Goal: Task Accomplishment & Management: Use online tool/utility

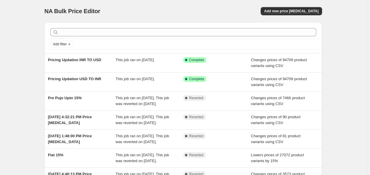
click at [295, 15] on div "NA Bulk Price Editor. This page is ready NA Bulk Price Editor Add new price [ME…" at bounding box center [183, 11] width 278 height 22
click at [294, 13] on span "Add new price [MEDICAL_DATA]" at bounding box center [291, 11] width 54 height 5
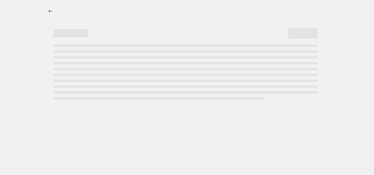
select select "percentage"
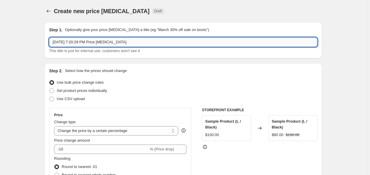
click at [83, 44] on input "[DATE] 7:20:29 PM Price [MEDICAL_DATA]" at bounding box center [183, 41] width 269 height 9
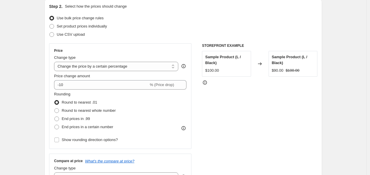
scroll to position [65, 0]
type input "PRICING UPDATE"
click at [60, 34] on span "Use CSV upload" at bounding box center [71, 34] width 28 height 4
click at [50, 32] on input "Use CSV upload" at bounding box center [49, 32] width 0 height 0
radio input "true"
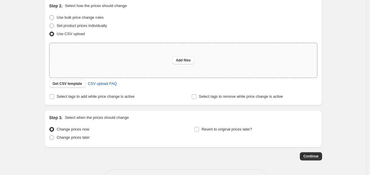
click at [145, 66] on div "Add files" at bounding box center [183, 60] width 268 height 35
type input "C:\fakepath\Pricing Update Global.csv"
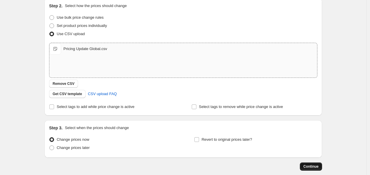
click at [314, 165] on span "Continue" at bounding box center [311, 166] width 15 height 5
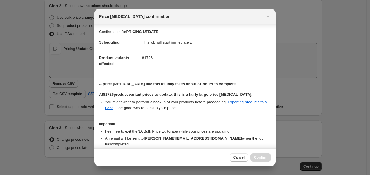
scroll to position [23, 0]
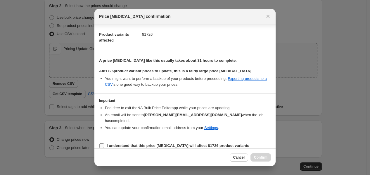
click at [133, 143] on b "I understand that this price [MEDICAL_DATA] will affect 81726 product variants" at bounding box center [178, 145] width 143 height 4
click at [104, 143] on input "I understand that this price [MEDICAL_DATA] will affect 81726 product variants" at bounding box center [101, 145] width 5 height 5
checkbox input "true"
click at [256, 158] on span "Confirm" at bounding box center [260, 157] width 13 height 5
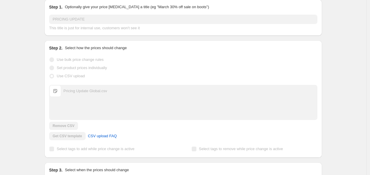
scroll to position [80, 0]
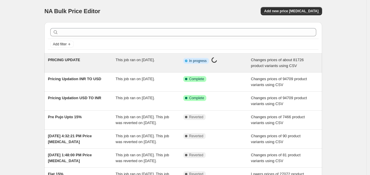
click at [240, 67] on div "Info Partially complete In progress Price change job in progress..." at bounding box center [217, 63] width 68 height 12
